Goal: Task Accomplishment & Management: Manage account settings

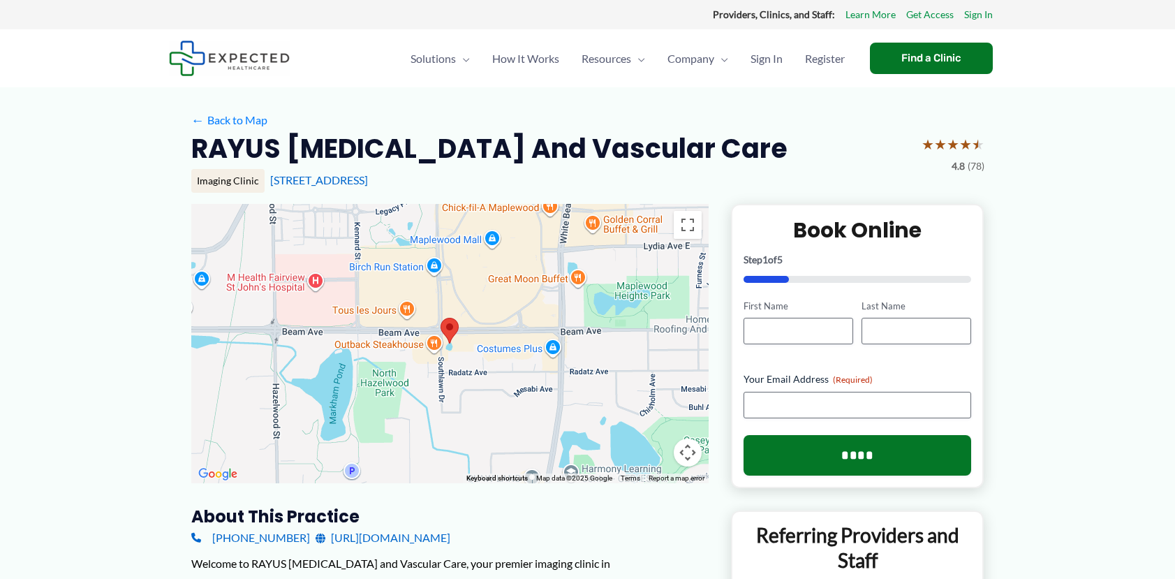
click at [969, 24] on div "Providers, Clinics, and Staff: Learn More Get Access Sign In" at bounding box center [587, 14] width 1175 height 29
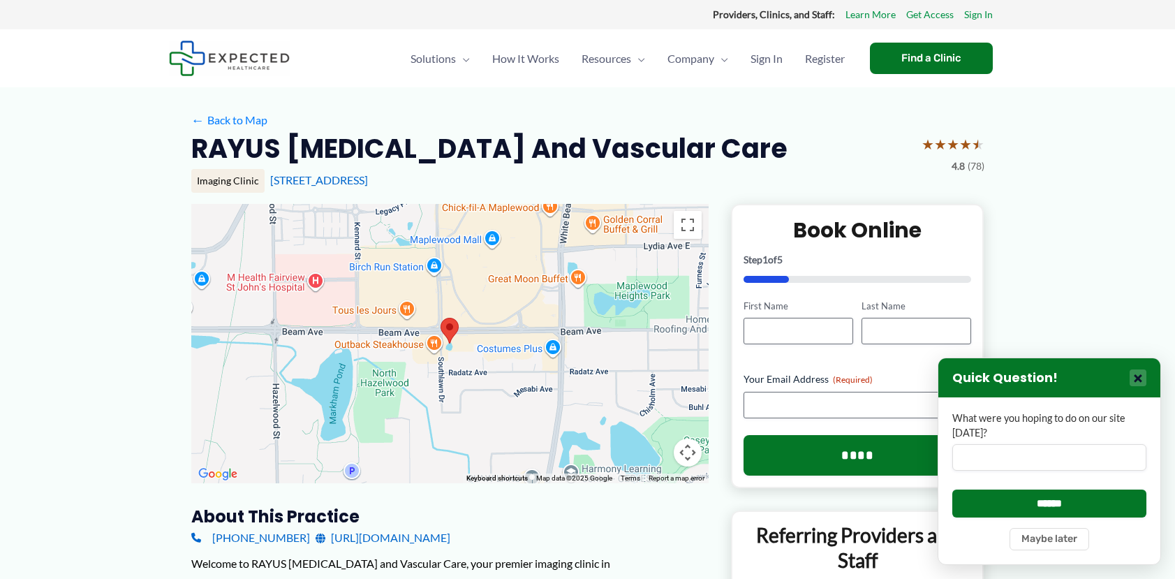
click at [1137, 373] on button "×" at bounding box center [1138, 377] width 17 height 17
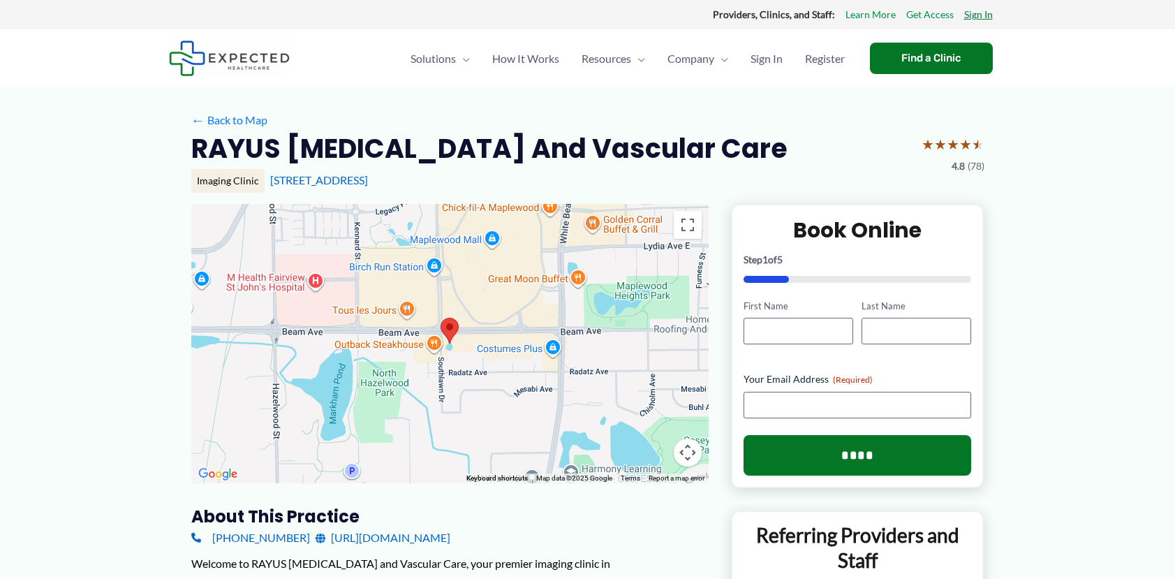
click at [976, 9] on link "Sign In" at bounding box center [978, 15] width 29 height 18
